Goal: Transaction & Acquisition: Purchase product/service

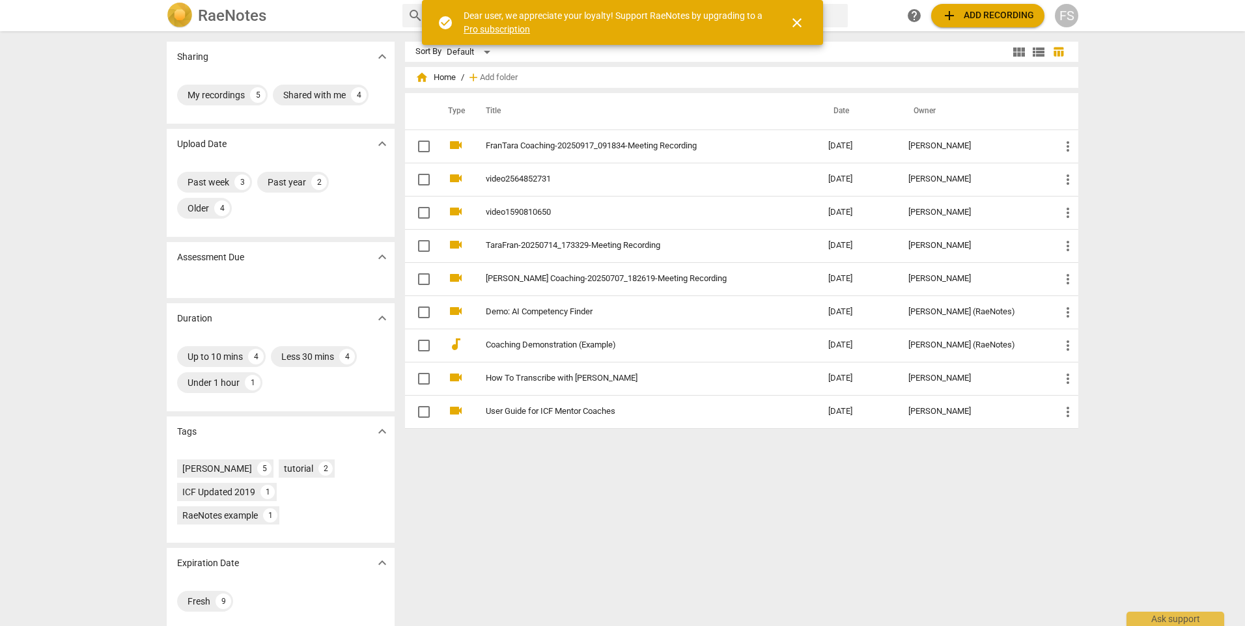
click at [790, 20] on span "close" at bounding box center [797, 23] width 16 height 16
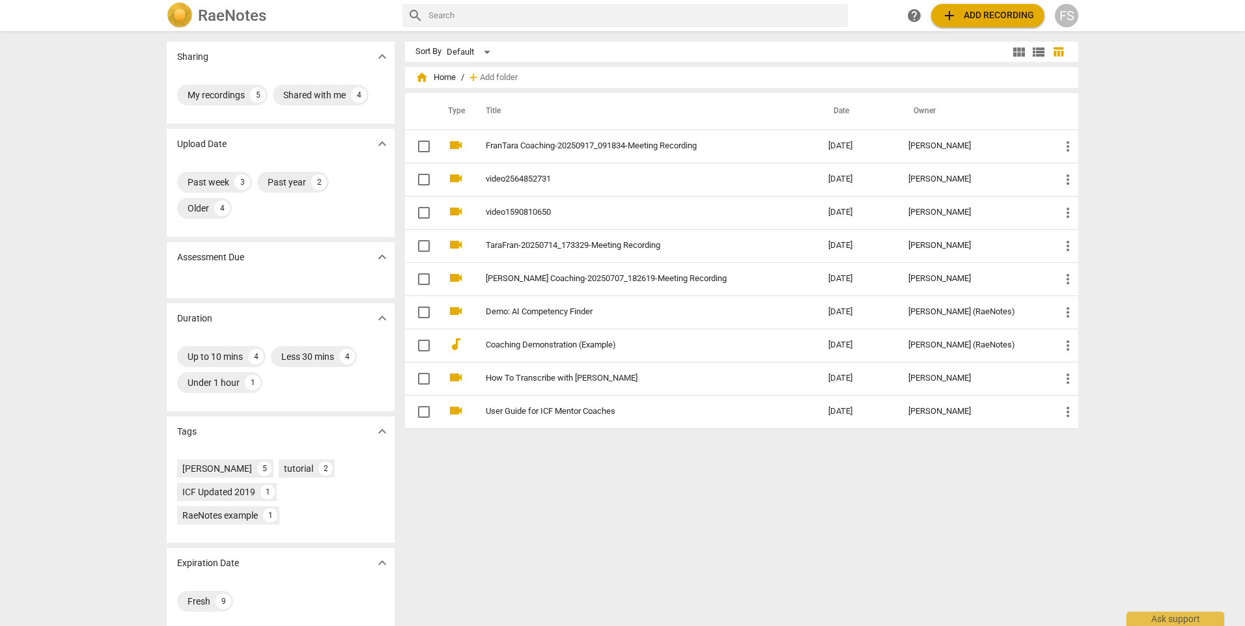
click at [987, 18] on span "add Add recording" at bounding box center [988, 16] width 92 height 16
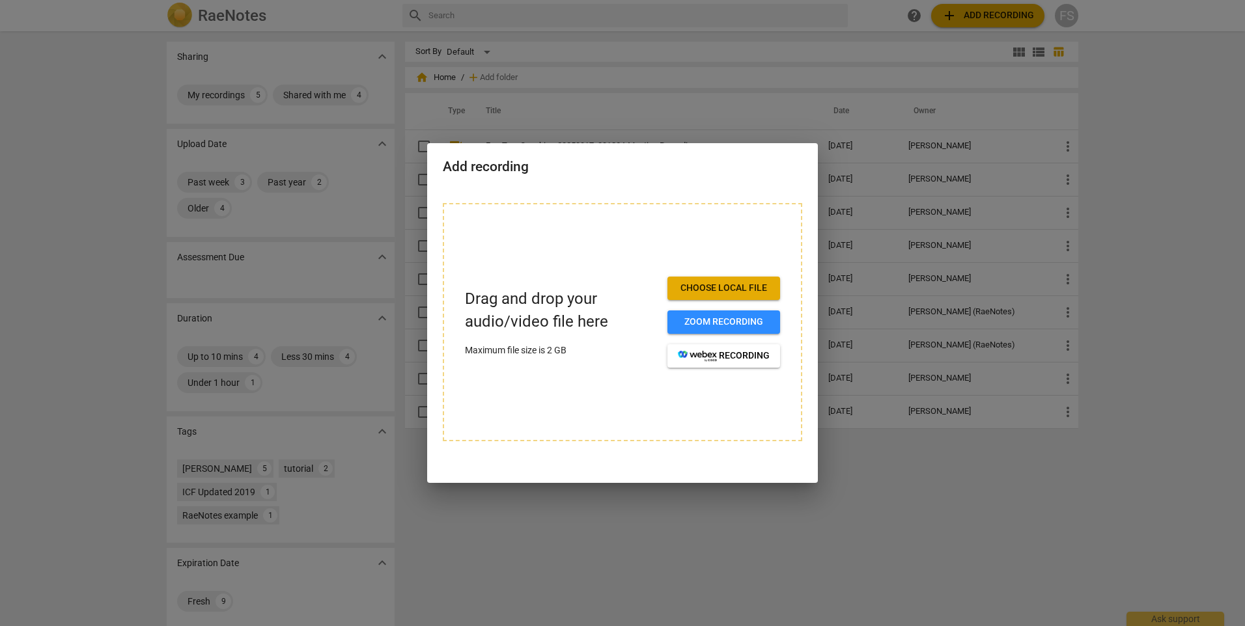
click at [728, 292] on span "Choose local file" at bounding box center [724, 288] width 92 height 13
click at [740, 286] on span "Choose local file" at bounding box center [724, 288] width 92 height 13
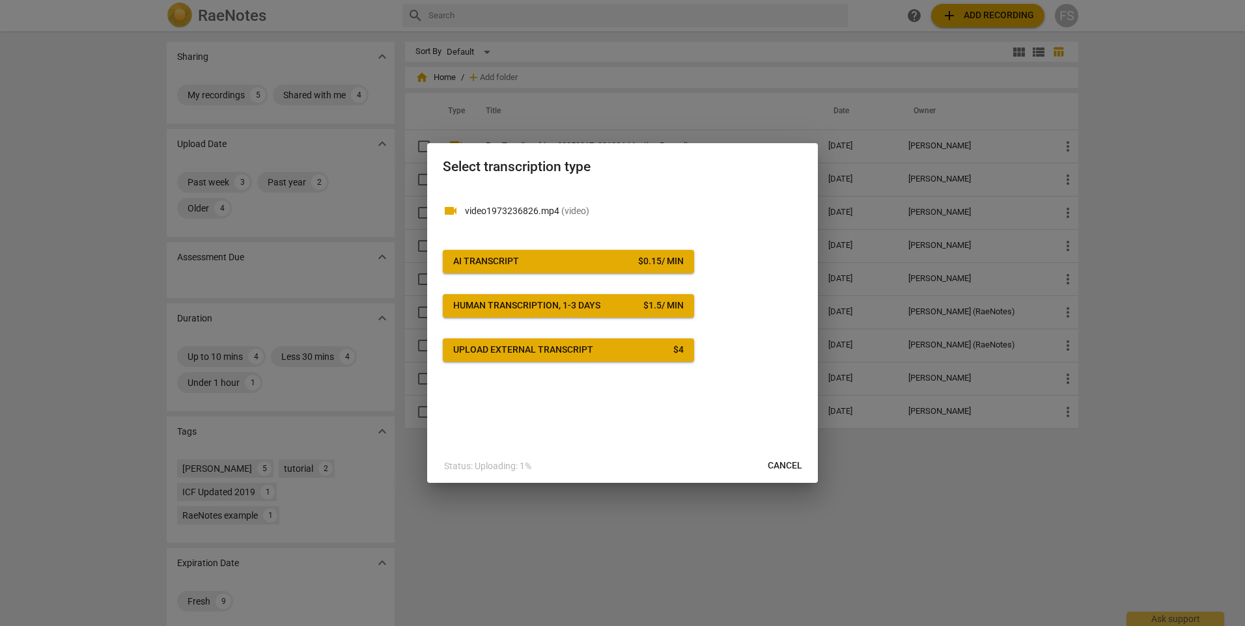
click at [569, 263] on span "AI Transcript $ 0.15 / min" at bounding box center [568, 261] width 231 height 13
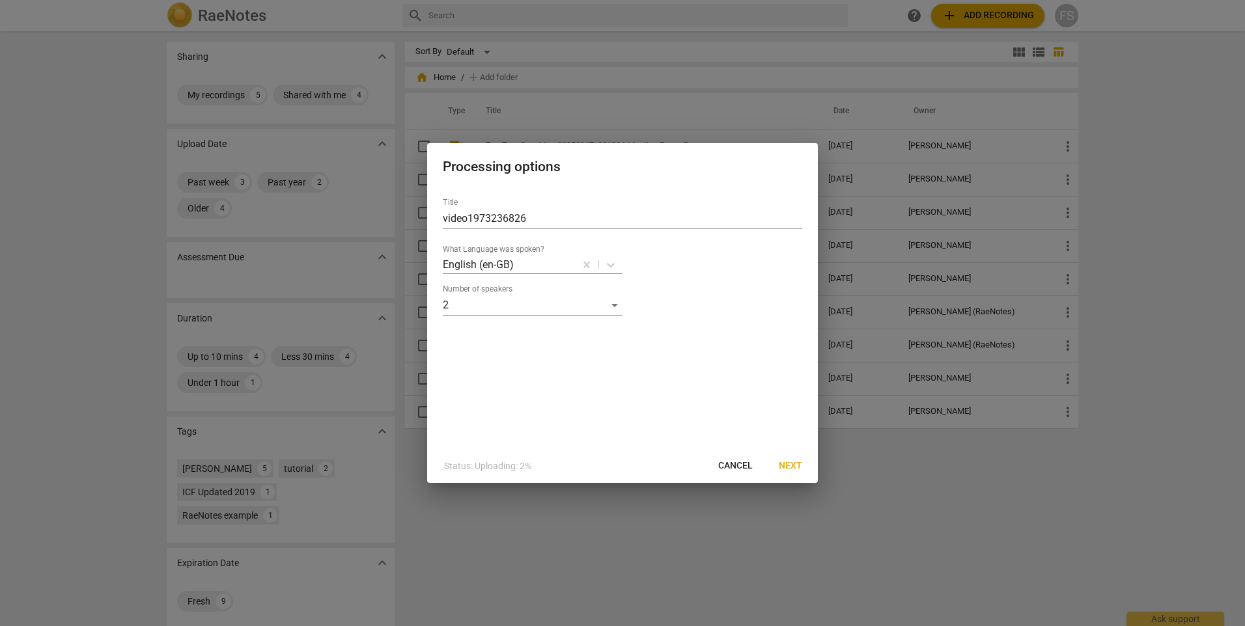
click at [798, 463] on span "Next" at bounding box center [790, 466] width 23 height 13
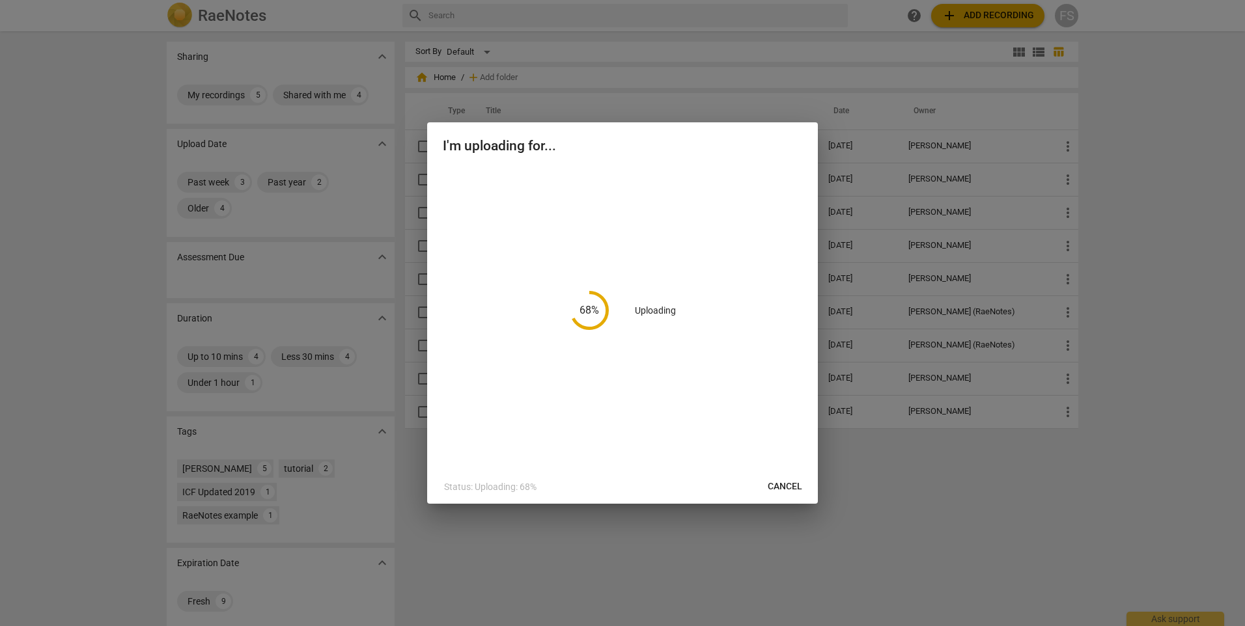
click at [1134, 124] on div at bounding box center [622, 313] width 1245 height 626
click at [653, 138] on h2 "I'm uploading for..." at bounding box center [622, 146] width 359 height 16
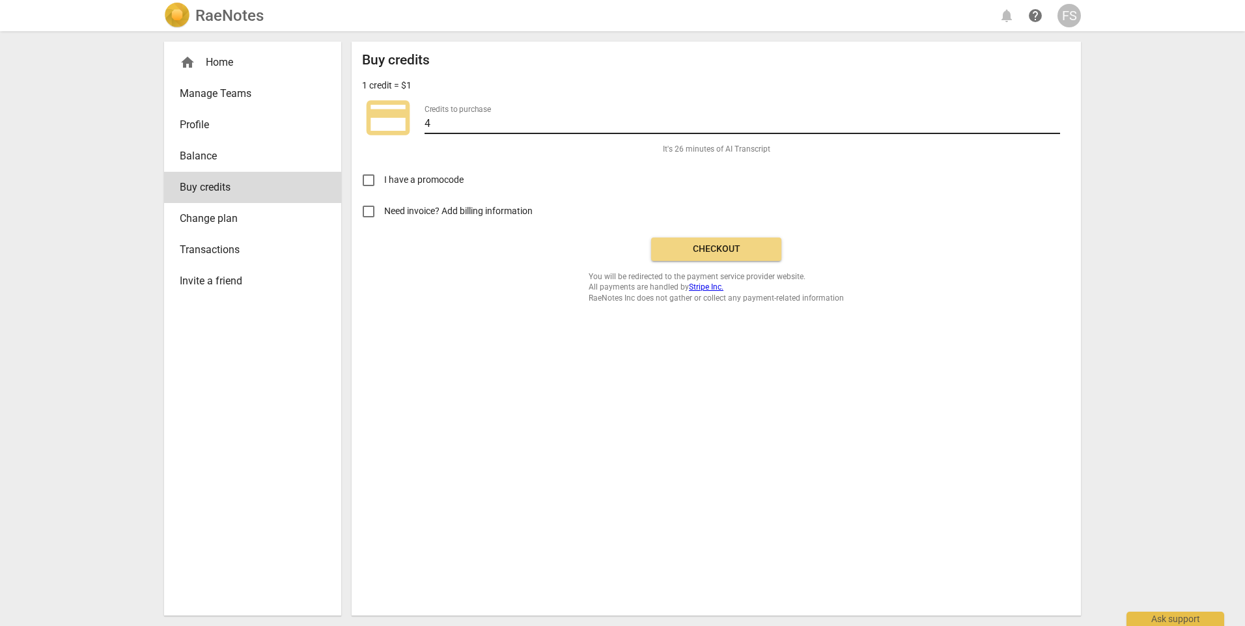
click at [448, 117] on input "4" at bounding box center [743, 124] width 636 height 19
click at [1054, 123] on input "3" at bounding box center [743, 124] width 636 height 19
click at [1054, 124] on input "2" at bounding box center [743, 124] width 636 height 19
click at [1054, 120] on input "3" at bounding box center [743, 124] width 636 height 19
click at [1054, 120] on input "4" at bounding box center [743, 124] width 636 height 19
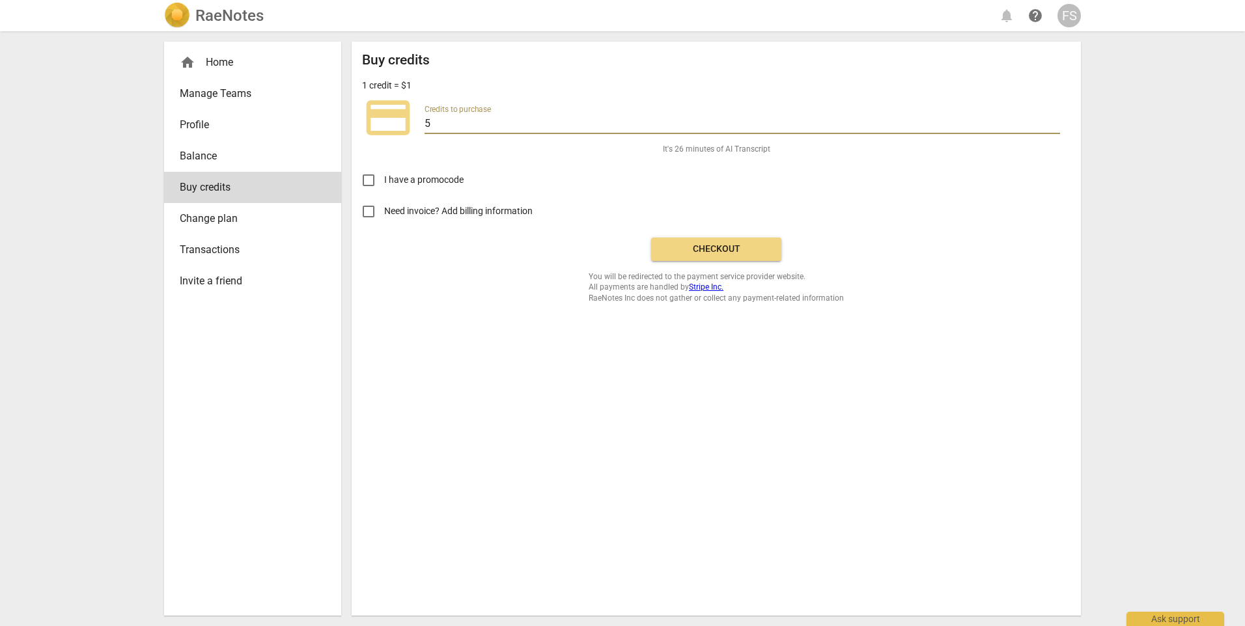
click at [1054, 120] on input "5" at bounding box center [743, 124] width 636 height 19
click at [1054, 120] on input "6" at bounding box center [743, 124] width 636 height 19
click at [1054, 120] on input "7" at bounding box center [743, 124] width 636 height 19
click at [1054, 120] on input "8" at bounding box center [743, 124] width 636 height 19
type input "9"
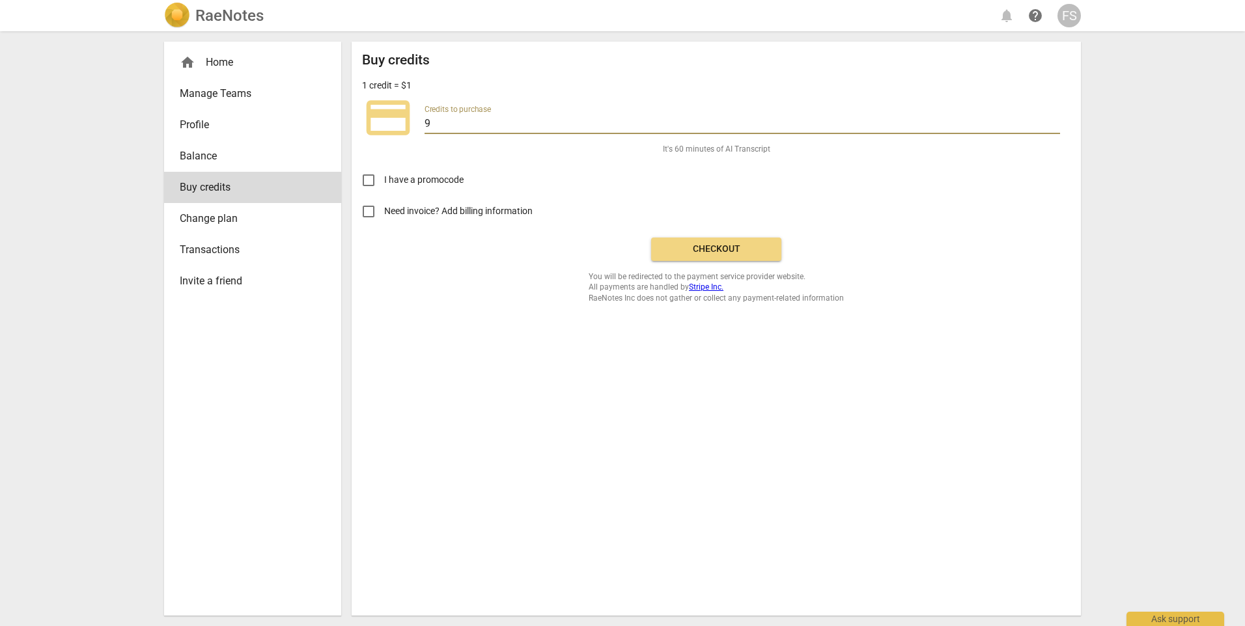
click at [1054, 120] on input "9" at bounding box center [743, 124] width 636 height 19
click at [733, 244] on span "Checkout" at bounding box center [716, 249] width 109 height 13
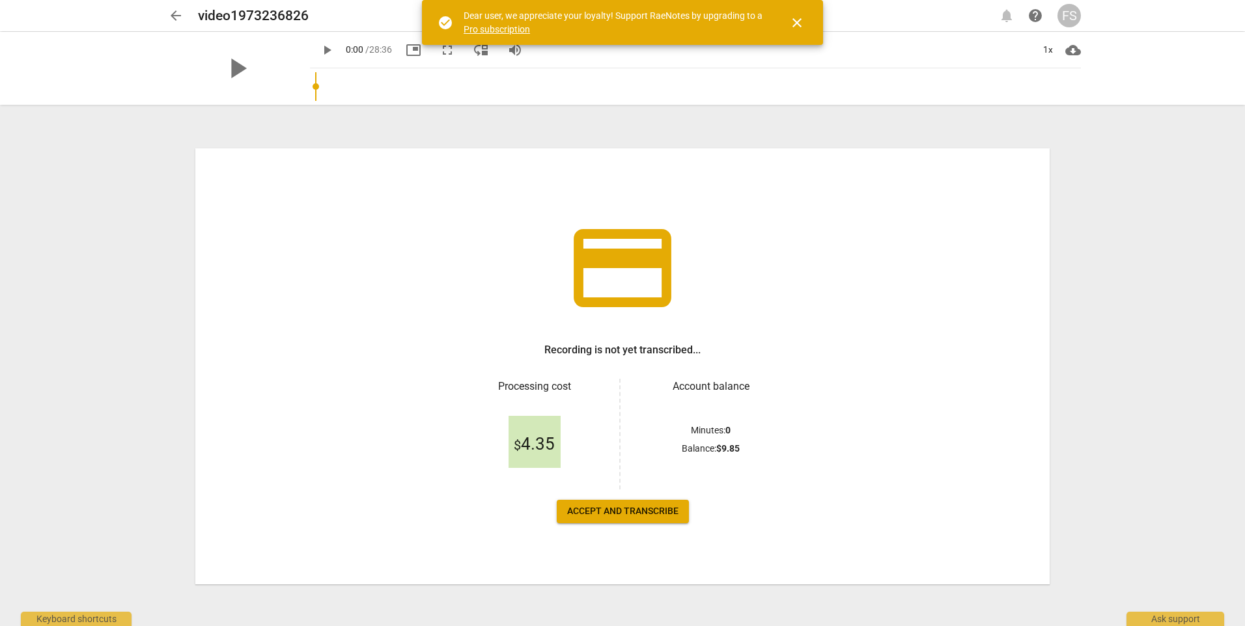
click at [650, 517] on span "Accept and transcribe" at bounding box center [622, 511] width 111 height 13
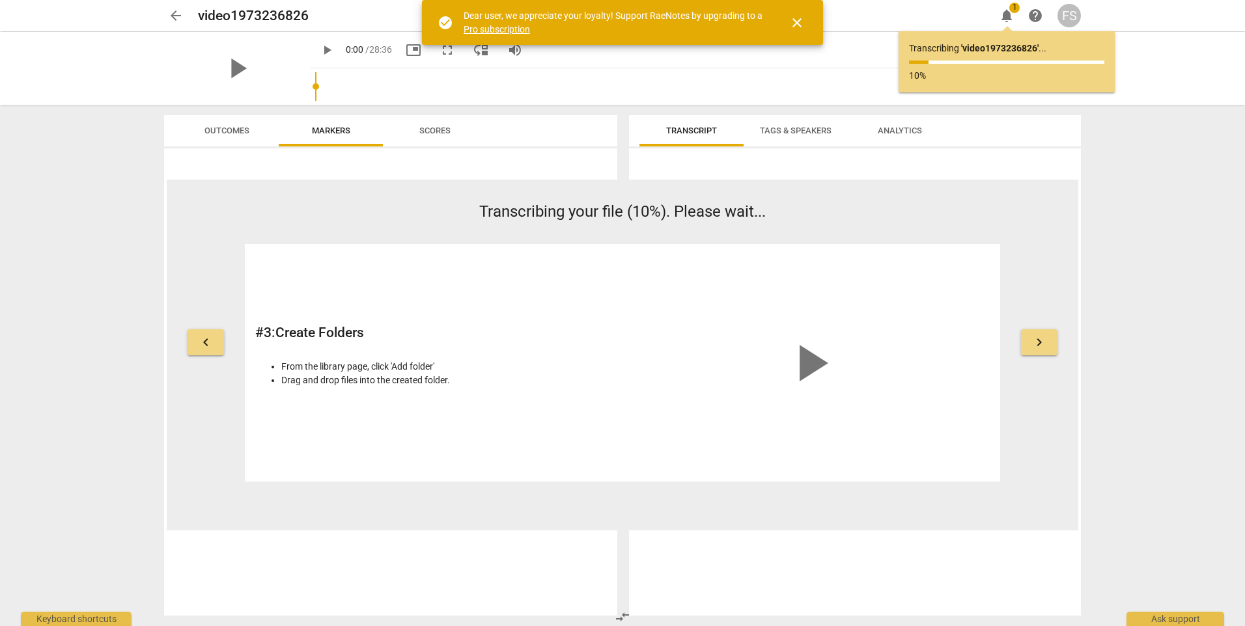
click at [805, 23] on span "close" at bounding box center [796, 23] width 31 height 16
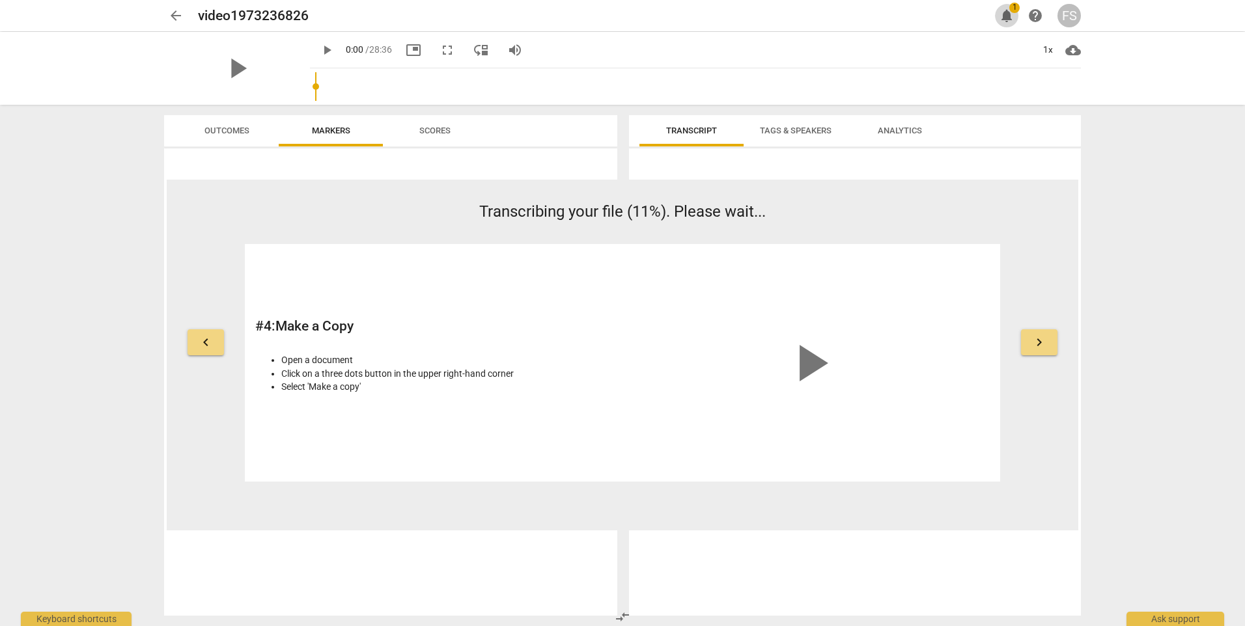
click at [1003, 18] on span "notifications" at bounding box center [1007, 16] width 16 height 16
